Goal: Information Seeking & Learning: Check status

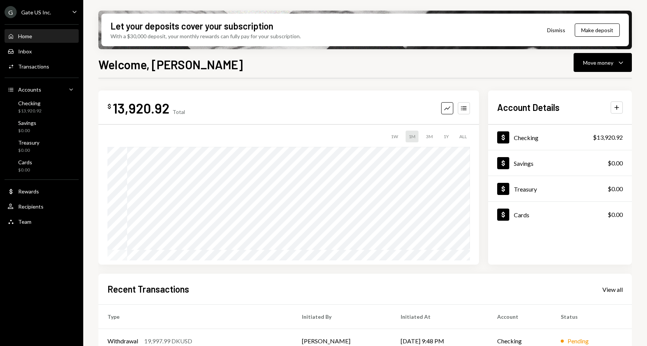
scroll to position [110, 0]
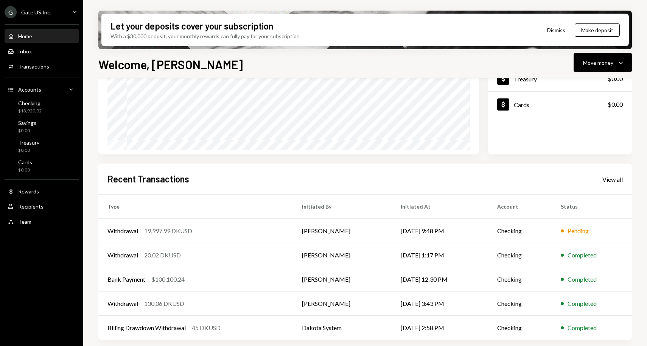
click at [47, 33] on div "Home Home" at bounding box center [42, 36] width 68 height 7
click at [42, 70] on div "Activities Transactions" at bounding box center [42, 66] width 68 height 13
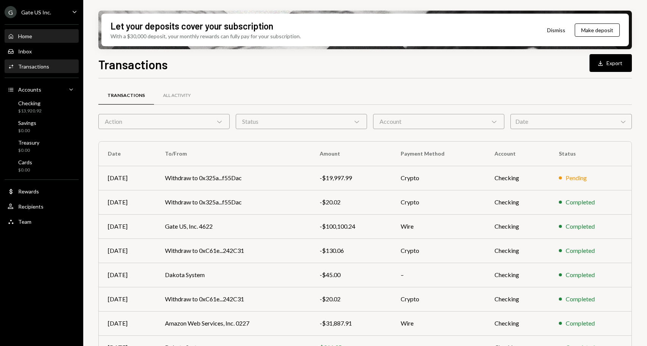
click at [44, 35] on div "Home Home" at bounding box center [42, 36] width 68 height 7
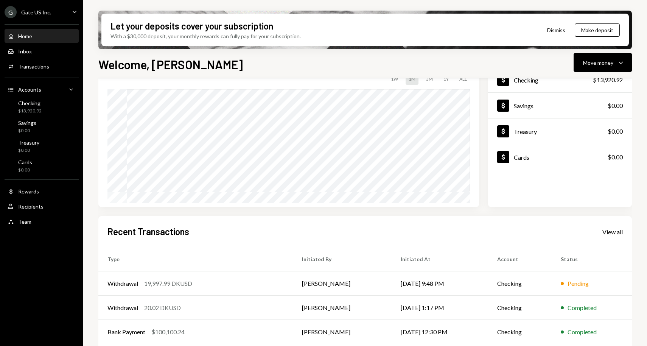
scroll to position [110, 0]
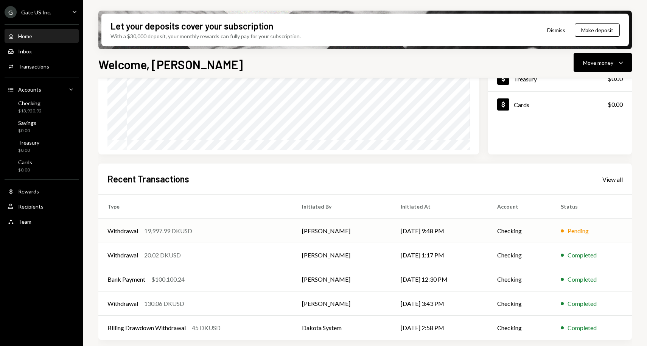
click at [235, 235] on td "Withdrawal 19,997.99 DKUSD" at bounding box center [195, 231] width 194 height 24
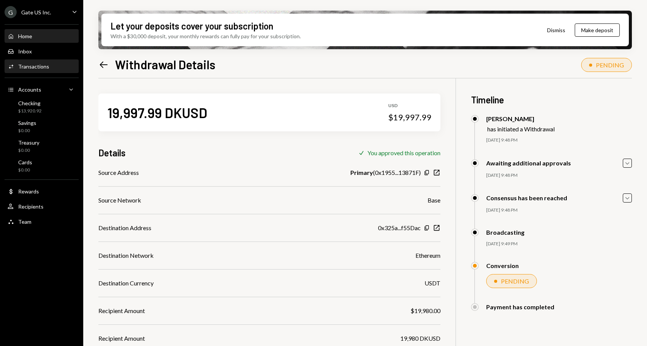
click at [29, 37] on div "Home" at bounding box center [25, 36] width 14 height 6
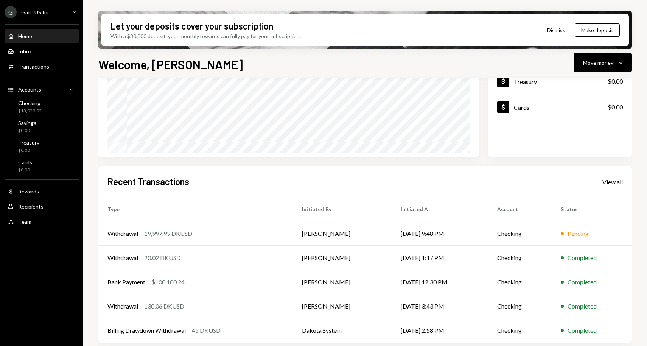
scroll to position [110, 0]
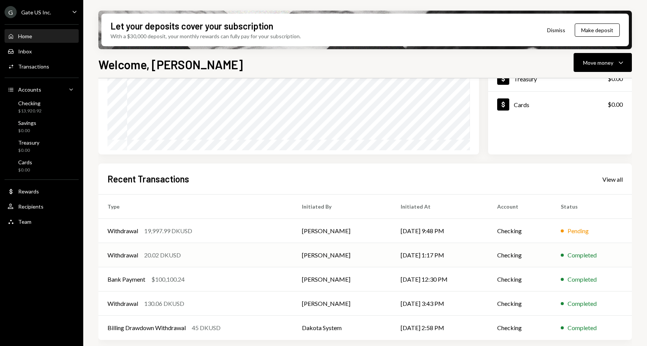
click at [251, 256] on div "Withdrawal 20.02 DKUSD" at bounding box center [195, 254] width 176 height 9
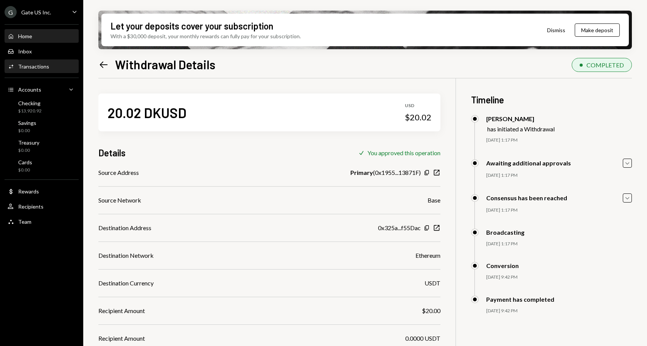
click at [39, 33] on div "Home Home" at bounding box center [42, 36] width 68 height 7
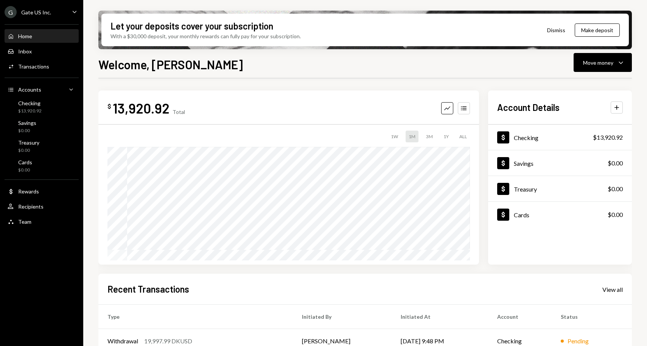
scroll to position [110, 0]
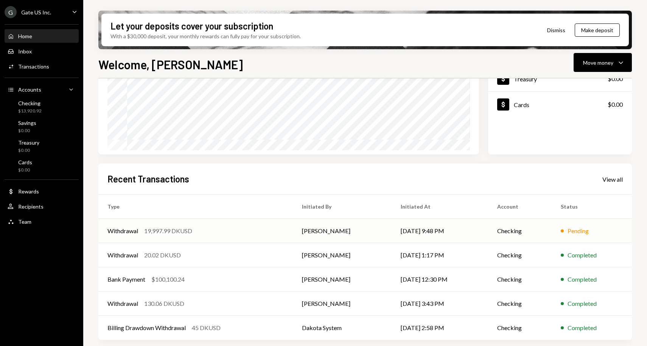
click at [165, 228] on div "19,997.99 DKUSD" at bounding box center [168, 230] width 48 height 9
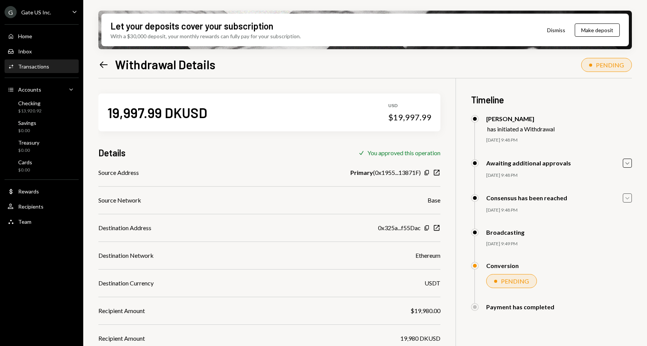
click at [624, 197] on icon "Caret Down" at bounding box center [627, 198] width 8 height 8
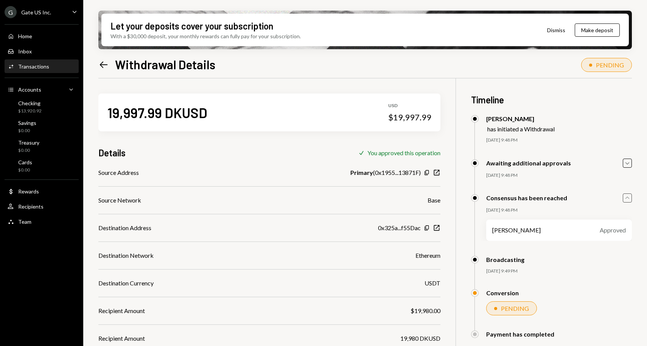
click at [624, 197] on icon "Caret Up" at bounding box center [627, 198] width 8 height 8
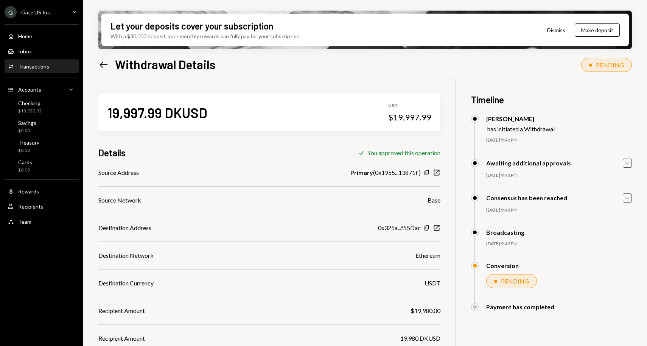
click at [626, 159] on div "Caret Down" at bounding box center [626, 162] width 9 height 9
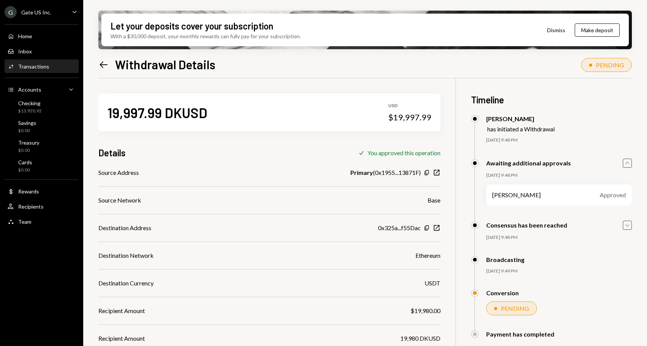
click at [628, 160] on icon "Caret Up" at bounding box center [627, 163] width 8 height 8
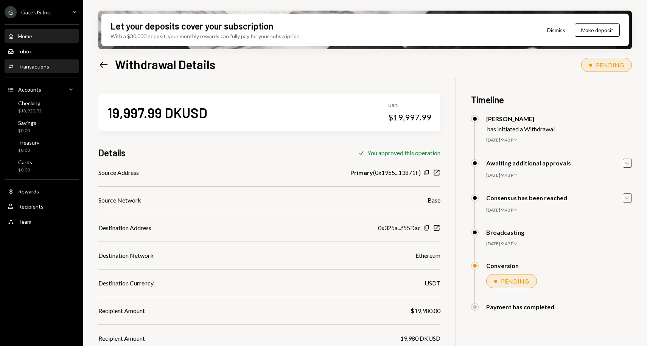
click at [28, 39] on div "Home Home" at bounding box center [20, 36] width 25 height 7
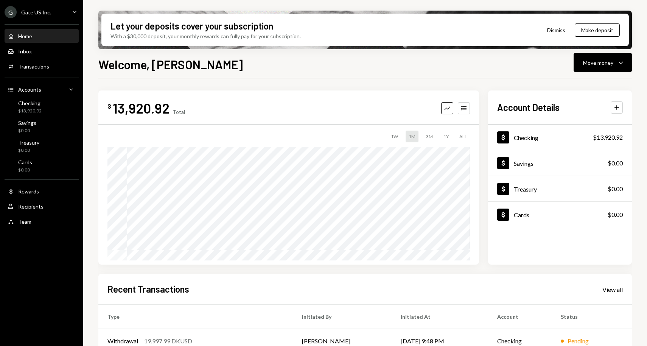
click at [31, 37] on div "Home" at bounding box center [25, 36] width 14 height 6
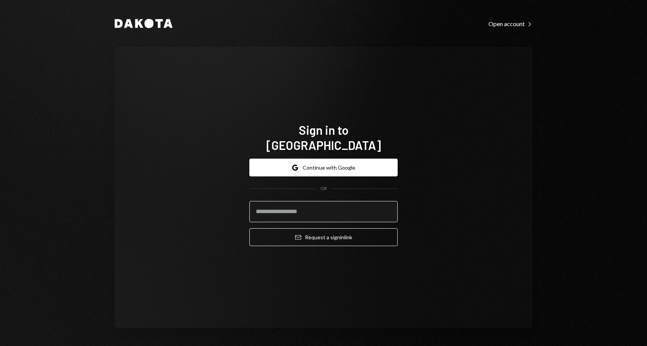
click at [326, 210] on input "email" at bounding box center [323, 211] width 148 height 21
type input "**********"
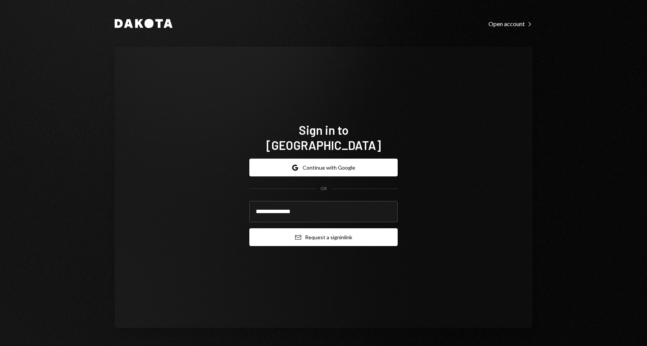
click at [293, 228] on button "Email Request a sign in link" at bounding box center [323, 237] width 148 height 18
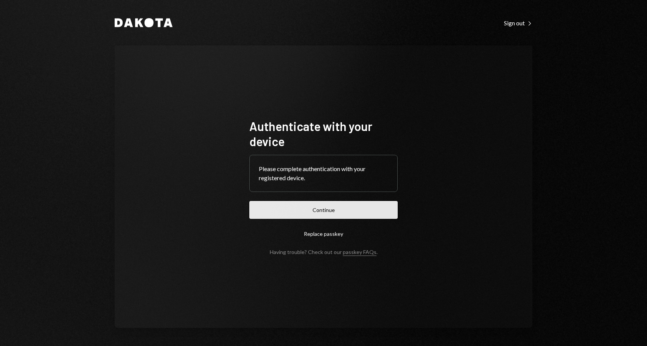
click at [296, 215] on button "Continue" at bounding box center [323, 210] width 148 height 18
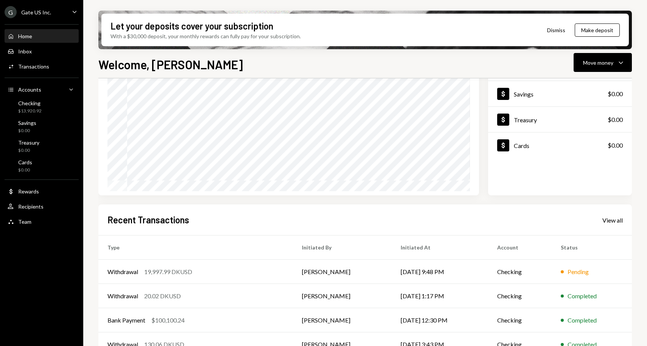
scroll to position [110, 0]
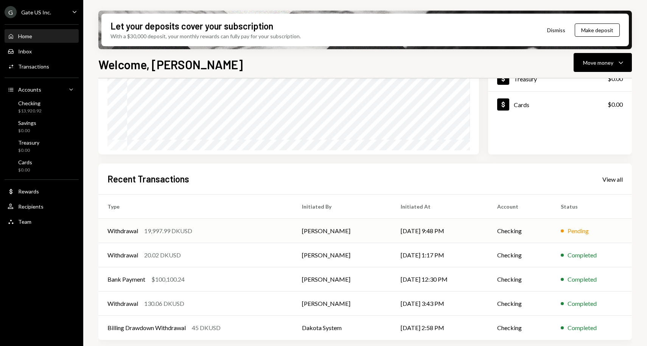
click at [197, 230] on div "Withdrawal 19,997.99 DKUSD" at bounding box center [195, 230] width 176 height 9
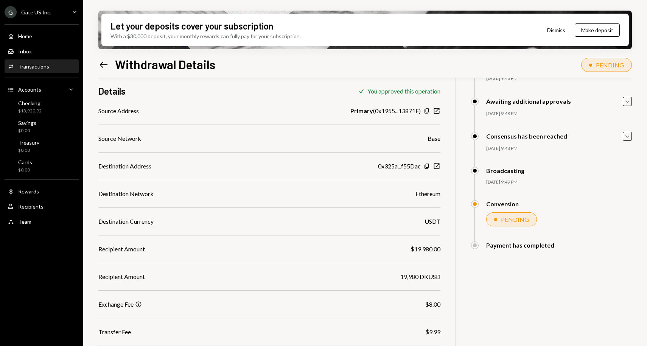
scroll to position [59, 0]
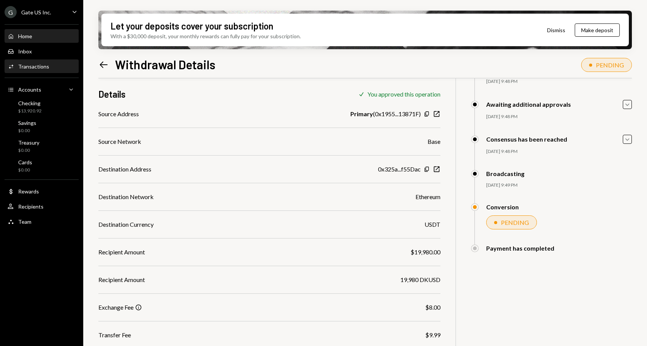
click at [38, 38] on div "Home Home" at bounding box center [42, 36] width 68 height 7
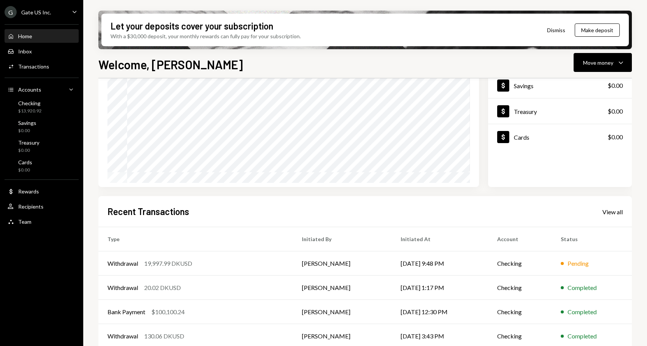
scroll to position [80, 0]
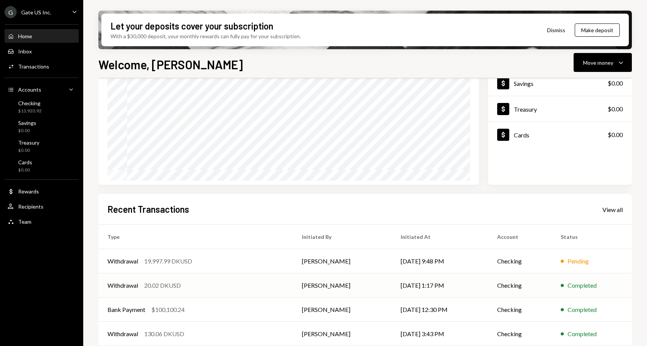
click at [209, 284] on div "Withdrawal 20.02 DKUSD" at bounding box center [195, 285] width 176 height 9
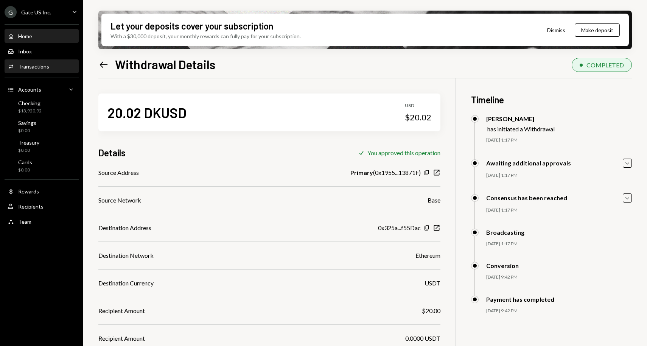
click at [37, 39] on div "Home Home" at bounding box center [42, 36] width 68 height 13
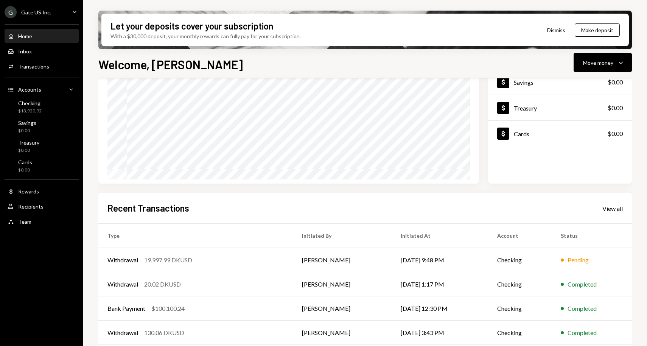
scroll to position [110, 0]
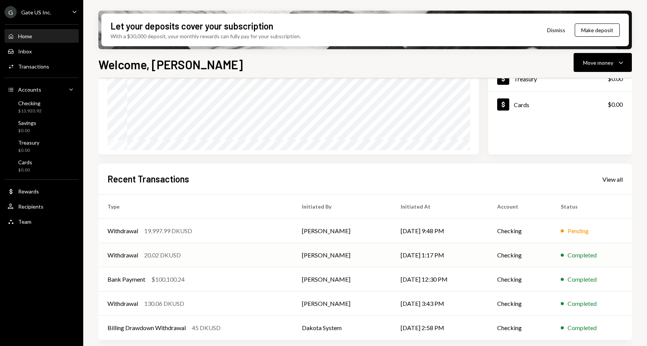
click at [162, 259] on td "Withdrawal 20.02 DKUSD" at bounding box center [195, 255] width 194 height 24
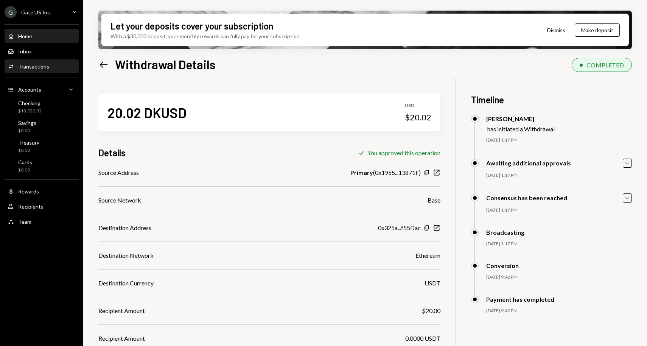
click at [27, 41] on div "Home Home" at bounding box center [42, 36] width 68 height 13
